Goal: Transaction & Acquisition: Purchase product/service

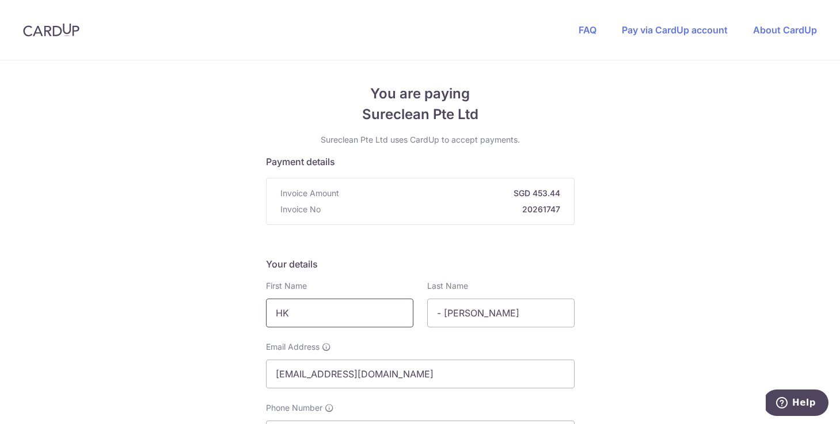
drag, startPoint x: 315, startPoint y: 313, endPoint x: 265, endPoint y: 312, distance: 50.1
click at [266, 312] on input "HK" at bounding box center [339, 313] width 147 height 29
type input "[PERSON_NAME]"
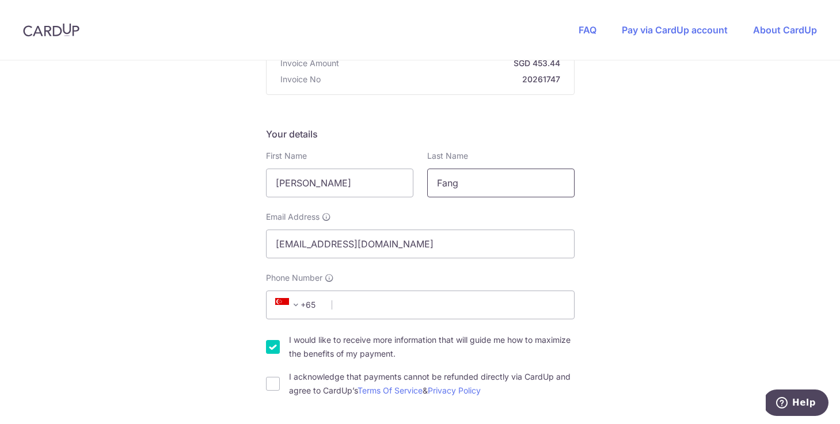
scroll to position [142, 0]
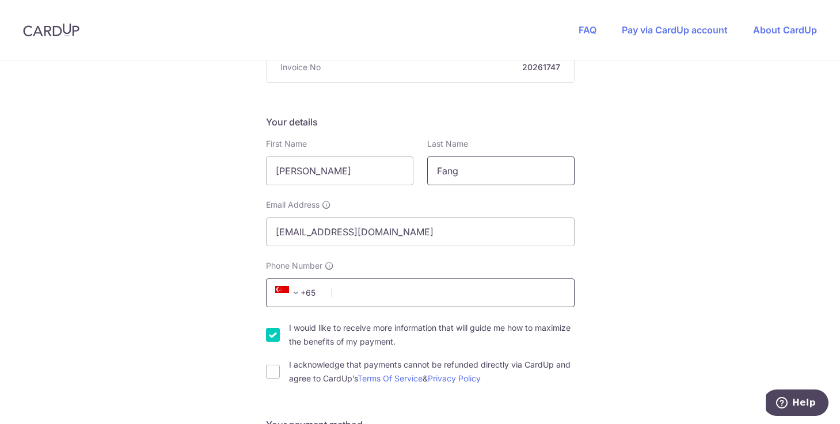
type input "Fang"
click at [347, 292] on input "Phone Number" at bounding box center [420, 293] width 309 height 29
type input "84685231"
type input "600239"
type input "[STREET_ADDRESS]"
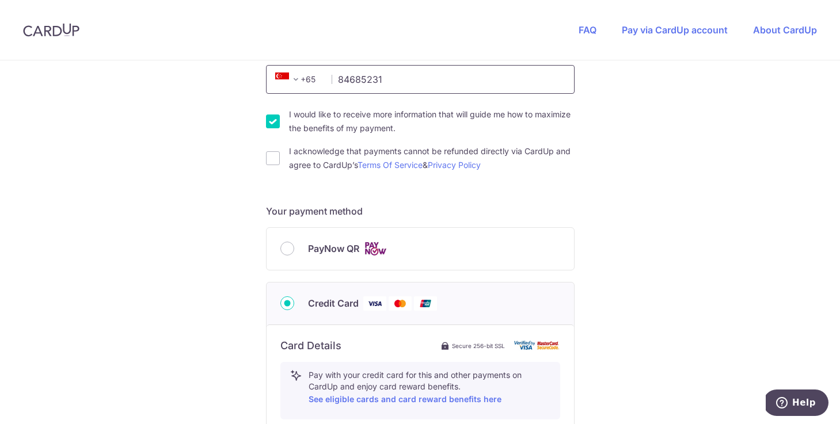
scroll to position [355, 0]
click at [340, 244] on span "PayNow QR" at bounding box center [333, 250] width 51 height 14
click at [294, 244] on input "PayNow QR" at bounding box center [287, 250] width 14 height 14
radio input "true"
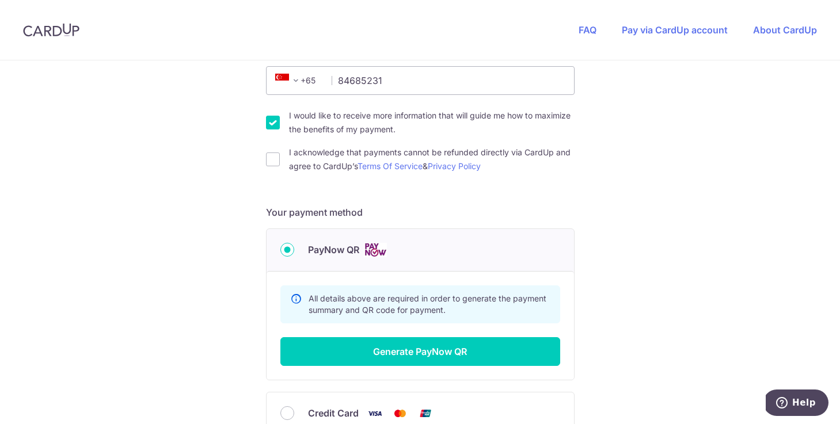
click at [271, 123] on input "I would like to receive more information that will guide me how to maximize the…" at bounding box center [273, 123] width 14 height 14
checkbox input "false"
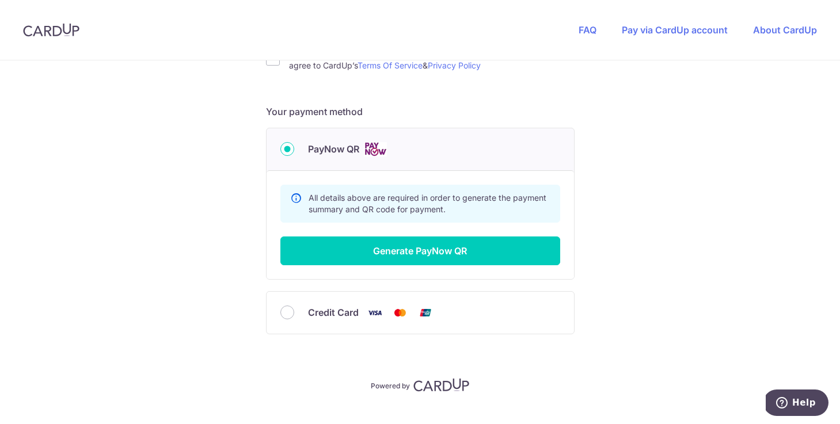
scroll to position [477, 0]
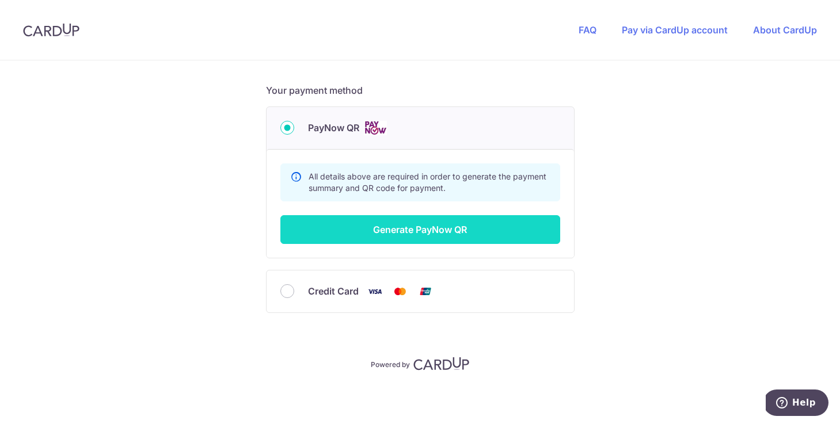
click at [429, 231] on button "Generate PayNow QR" at bounding box center [420, 229] width 280 height 29
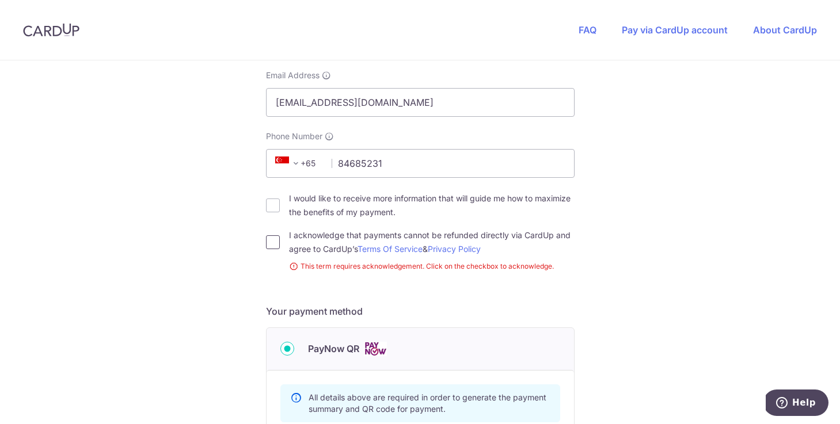
click at [267, 239] on input "I acknowledge that payments cannot be refunded directly via CardUp and agree to…" at bounding box center [273, 243] width 14 height 14
checkbox input "true"
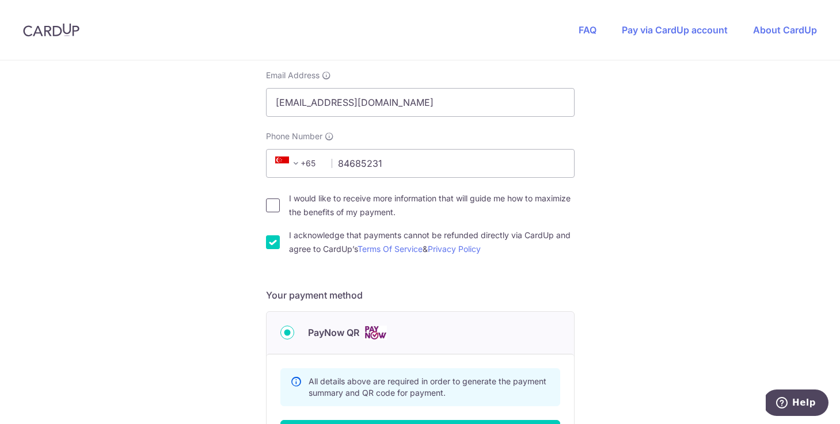
click at [268, 207] on input "I would like to receive more information that will guide me how to maximize the…" at bounding box center [273, 206] width 14 height 14
checkbox input "true"
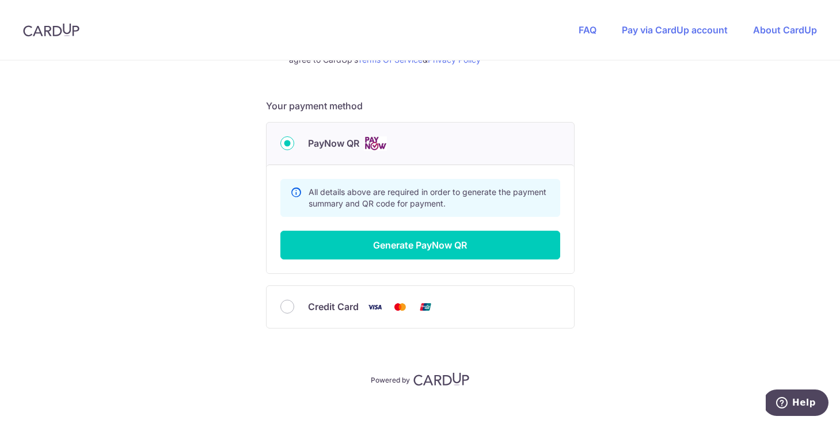
scroll to position [477, 0]
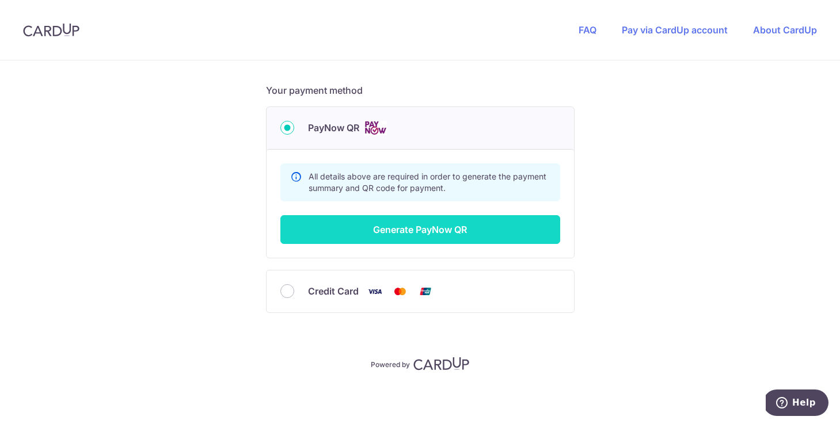
click at [409, 229] on button "Generate PayNow QR" at bounding box center [420, 229] width 280 height 29
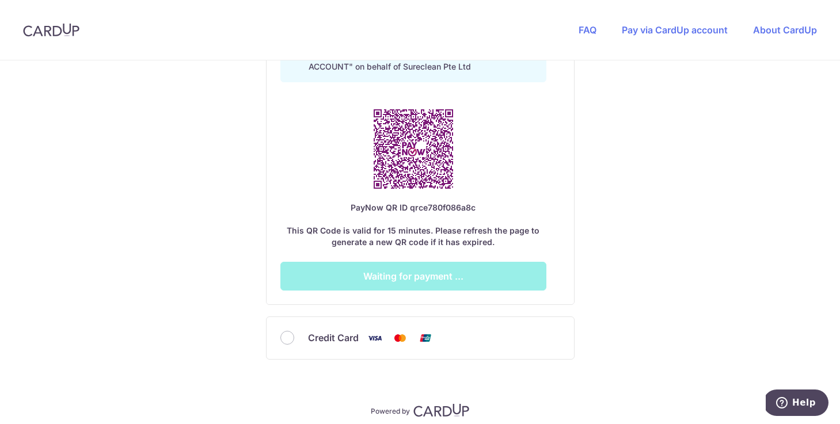
scroll to position [690, 0]
